Goal: Go to known website: Access a specific website the user already knows

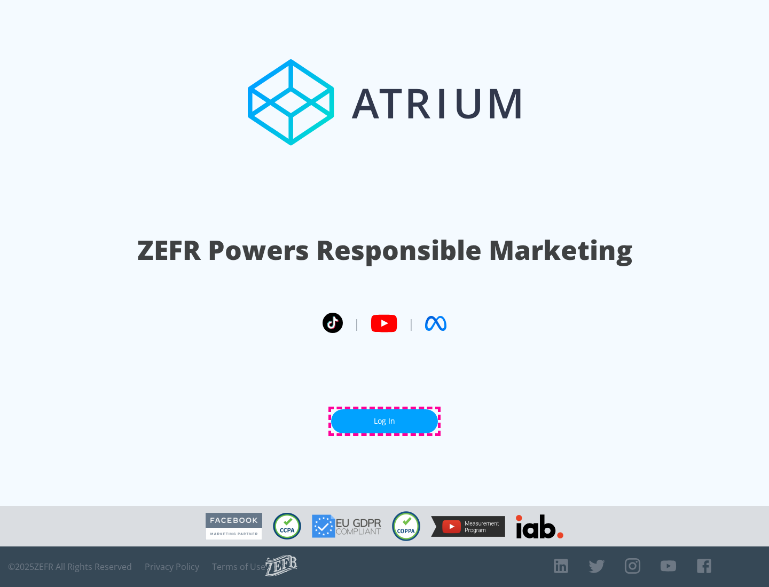
click at [384, 421] on link "Log In" at bounding box center [384, 421] width 107 height 24
